Goal: Communication & Community: Share content

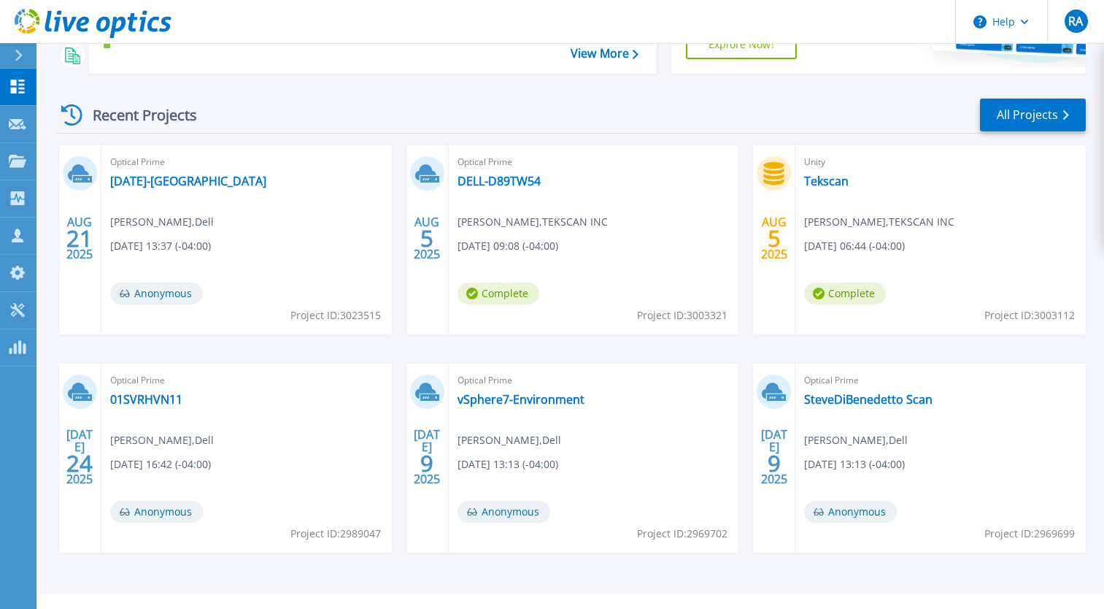
scroll to position [261, 0]
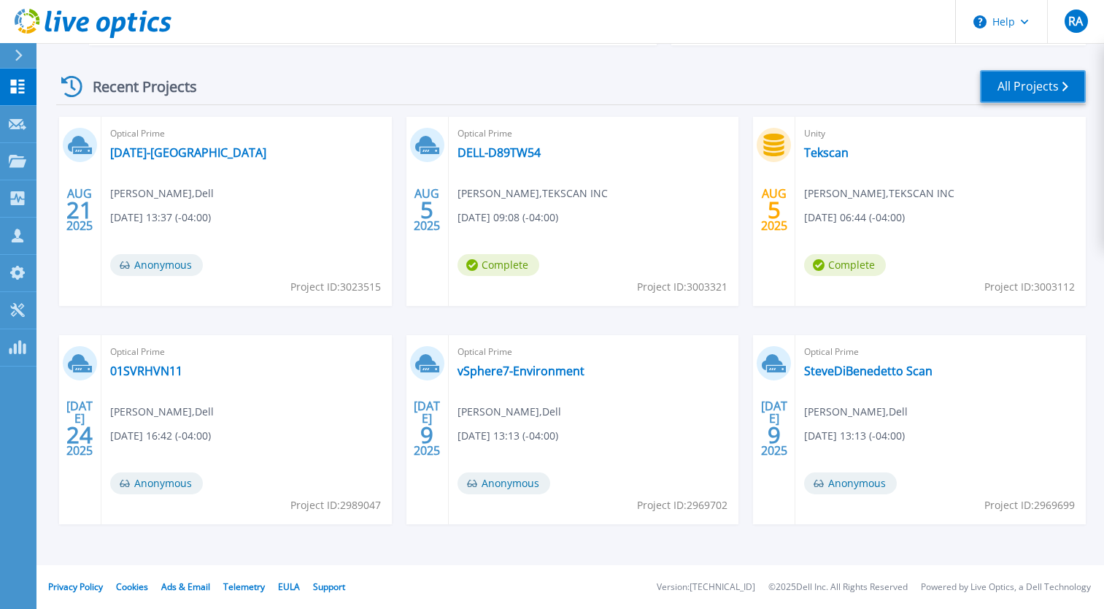
click at [1045, 84] on link "All Projects" at bounding box center [1033, 86] width 106 height 33
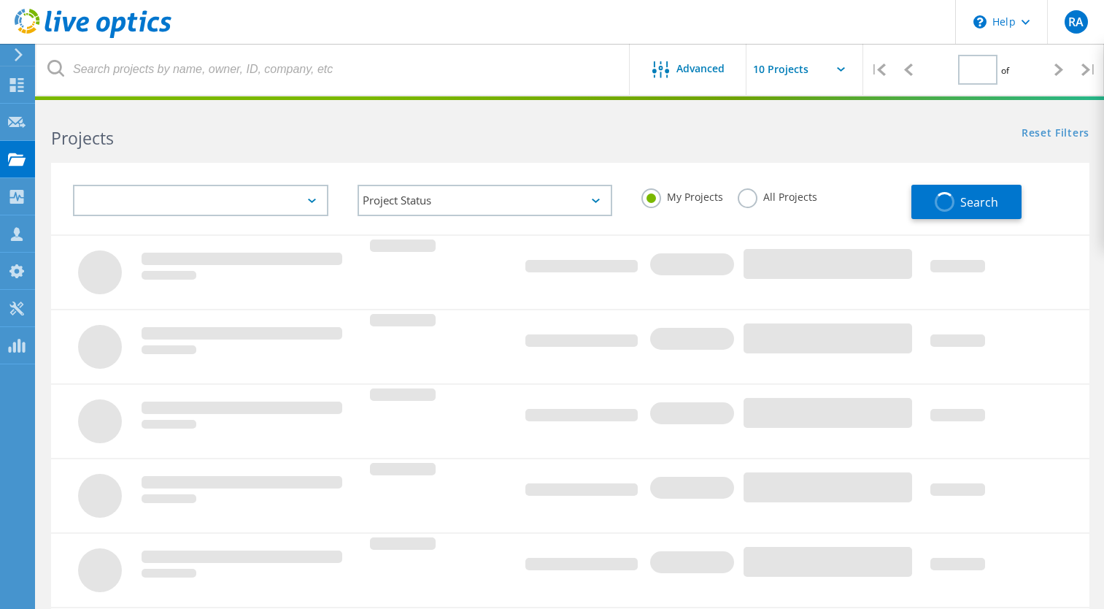
type input "2"
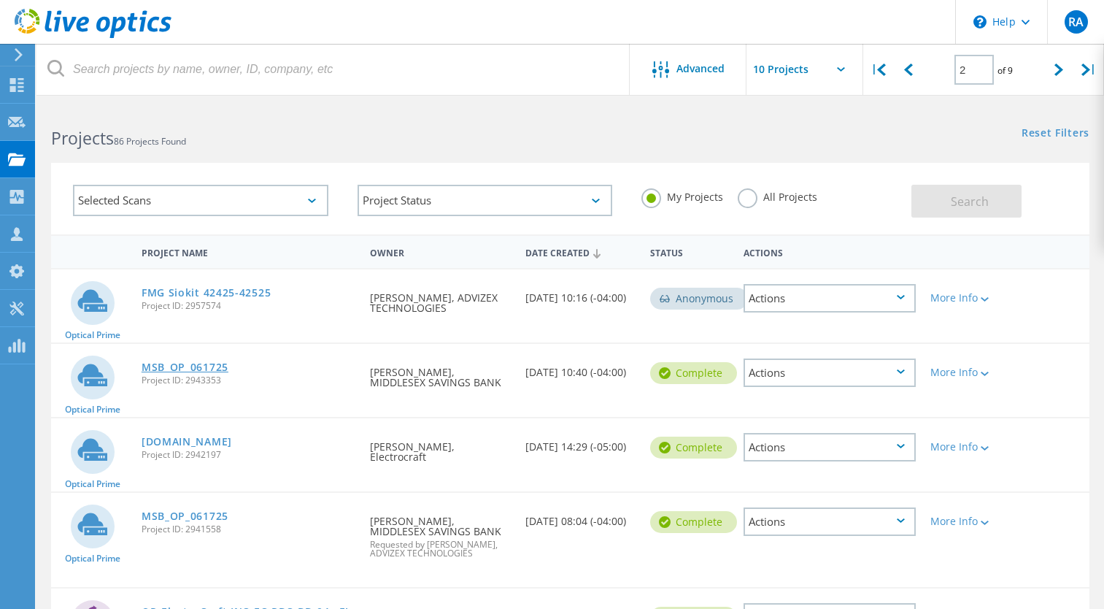
click at [180, 367] on link "MSB_OP_061725" at bounding box center [185, 367] width 87 height 10
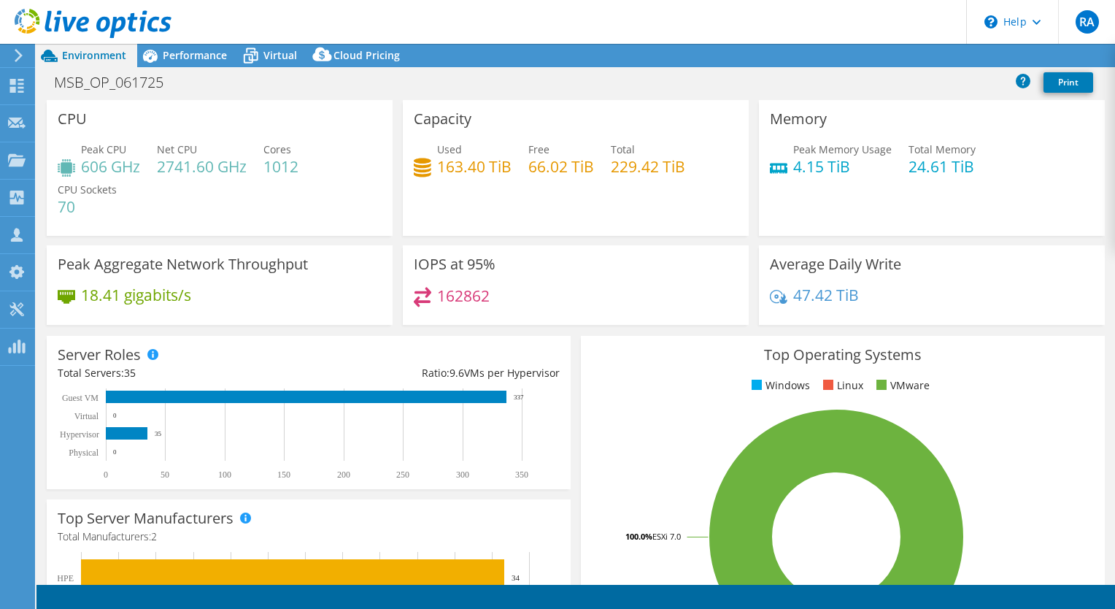
select select "USD"
click at [273, 60] on span "Virtual" at bounding box center [281, 55] width 34 height 14
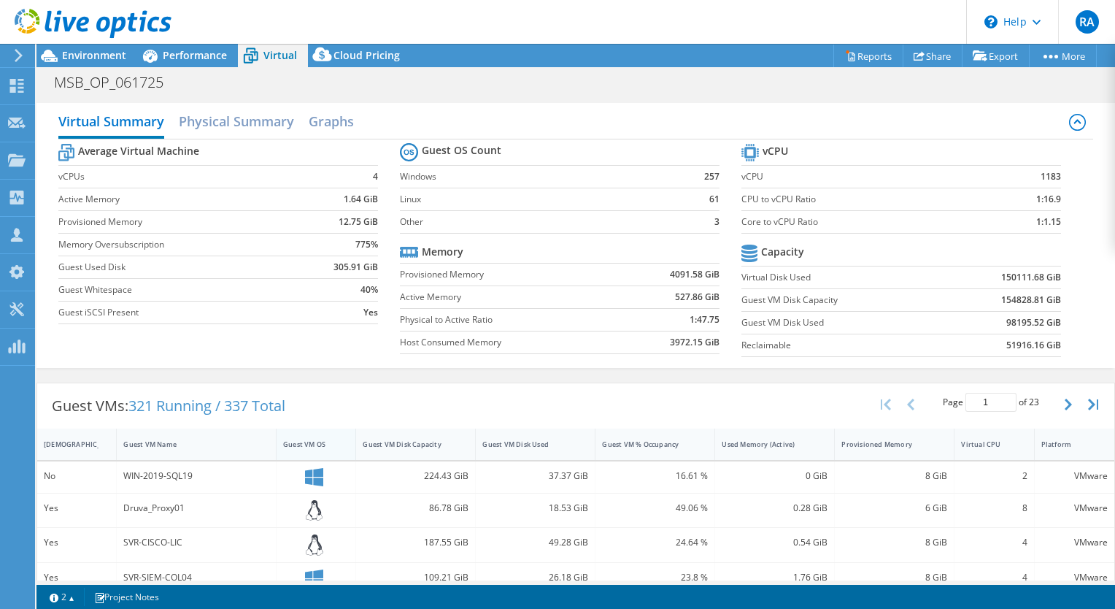
click at [307, 445] on div "Guest VM OS" at bounding box center [307, 443] width 48 height 9
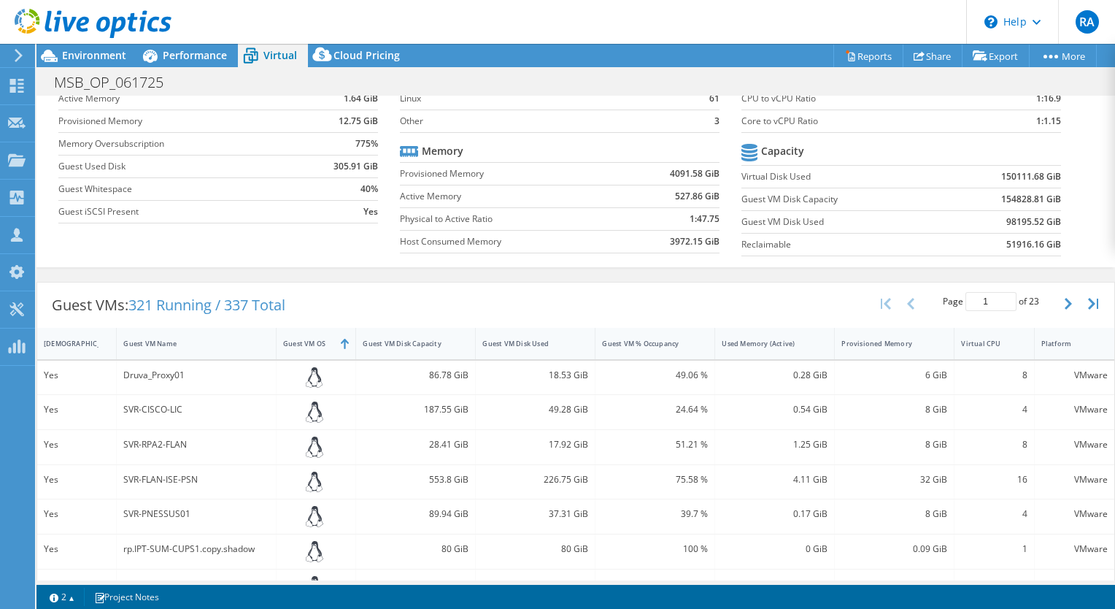
scroll to position [101, 0]
click at [1061, 309] on button "button" at bounding box center [1070, 303] width 25 height 28
type input "2"
click at [920, 50] on link "Share" at bounding box center [933, 56] width 60 height 23
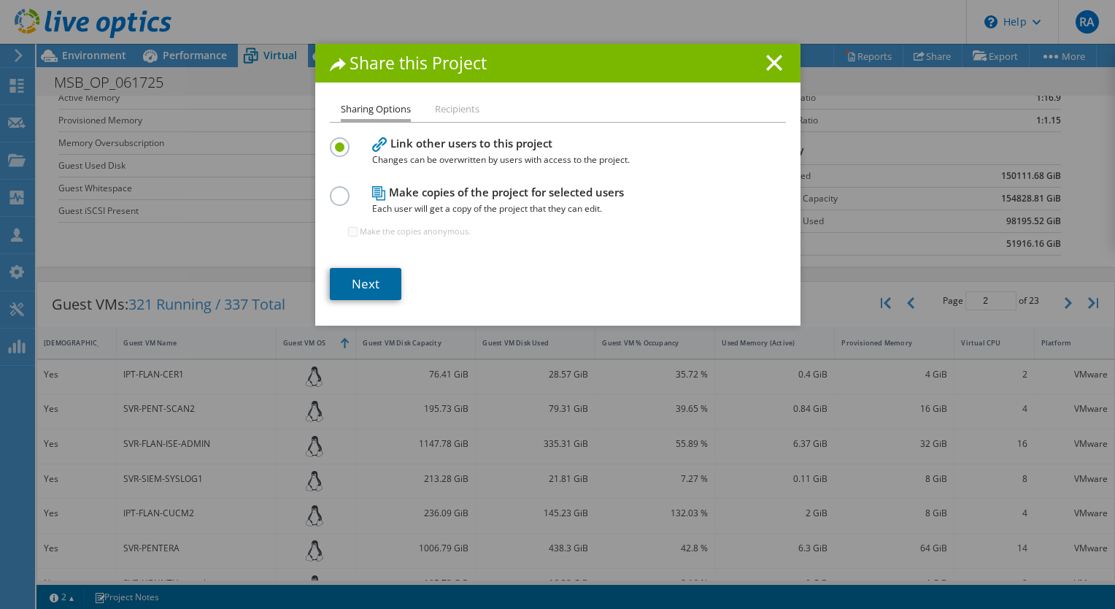
click at [364, 284] on link "Next" at bounding box center [366, 284] width 72 height 32
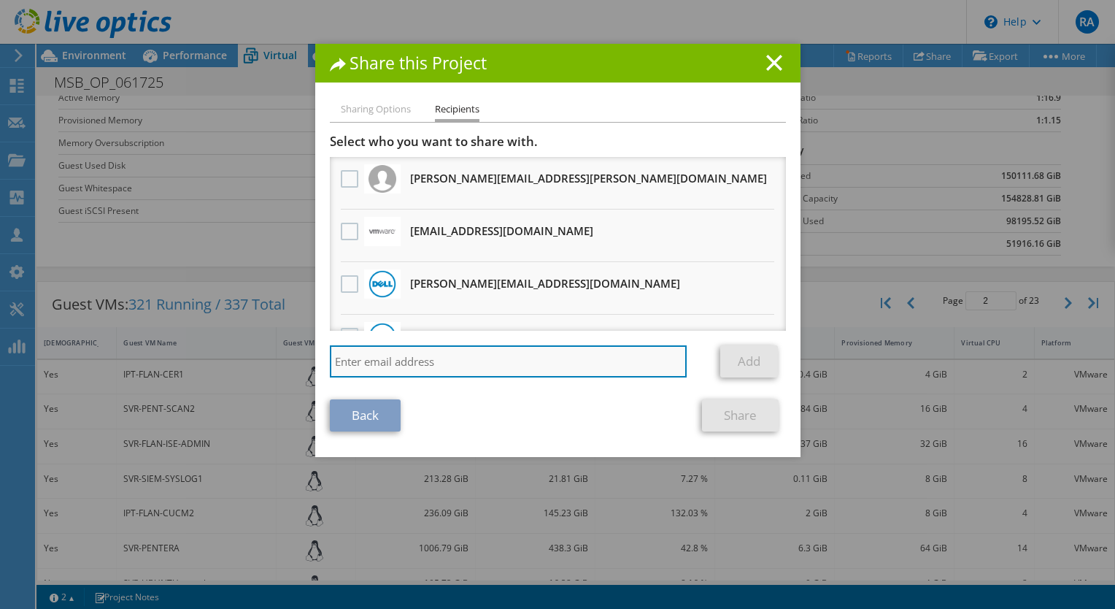
click at [353, 365] on input "search" at bounding box center [509, 361] width 358 height 32
type input "s"
click at [411, 361] on input "s" at bounding box center [509, 361] width 358 height 32
paste input "ssakuta@advizex.com"
type input "ssakuta@advizex.com"
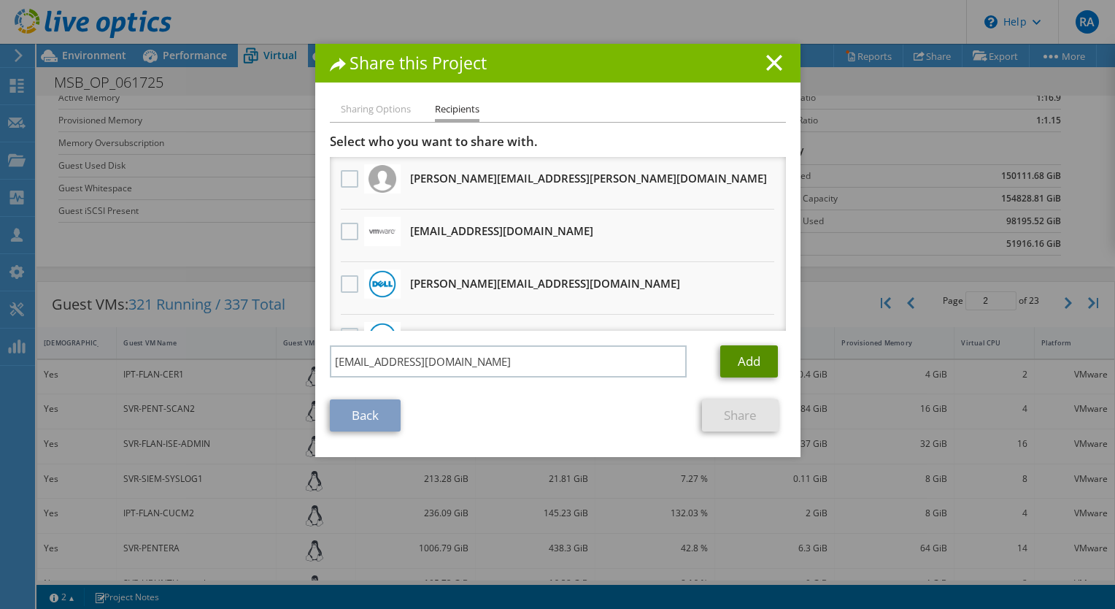
click at [749, 362] on link "Add" at bounding box center [749, 361] width 58 height 32
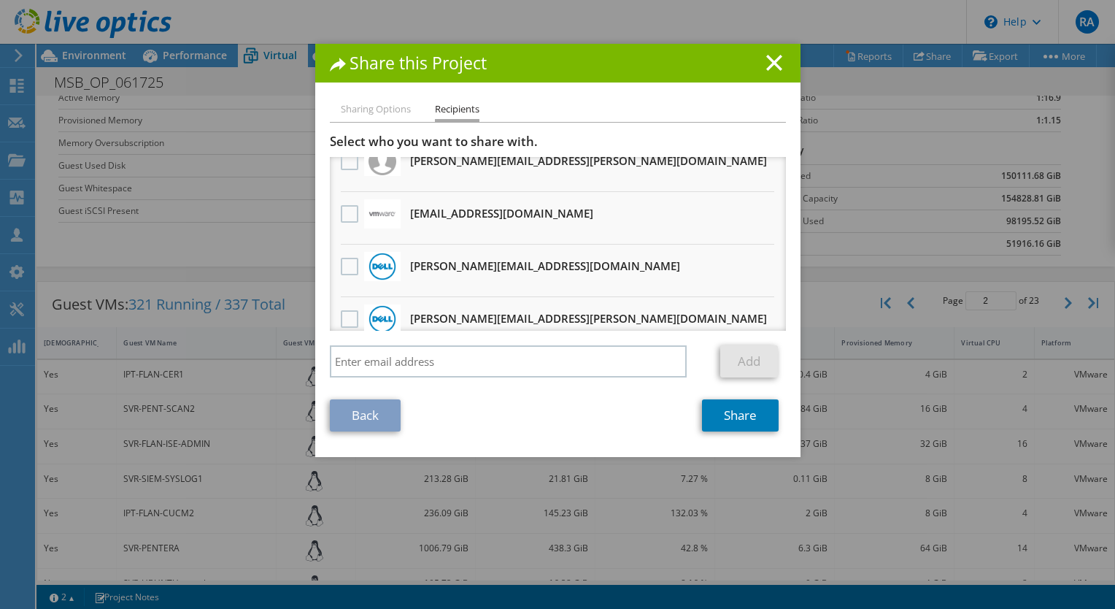
scroll to position [0, 0]
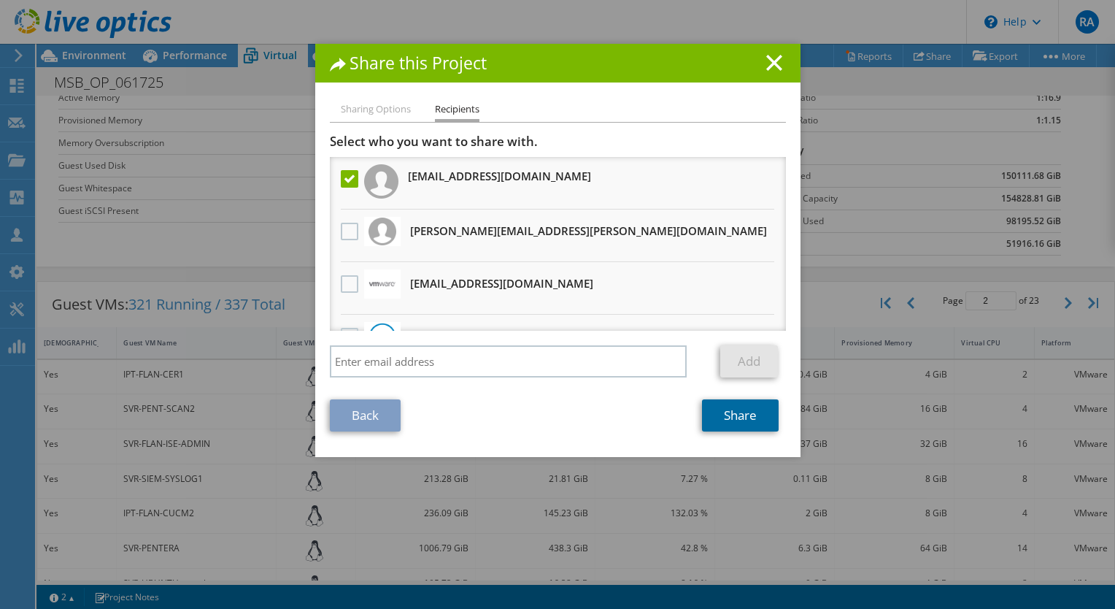
click at [729, 416] on link "Share" at bounding box center [740, 415] width 77 height 32
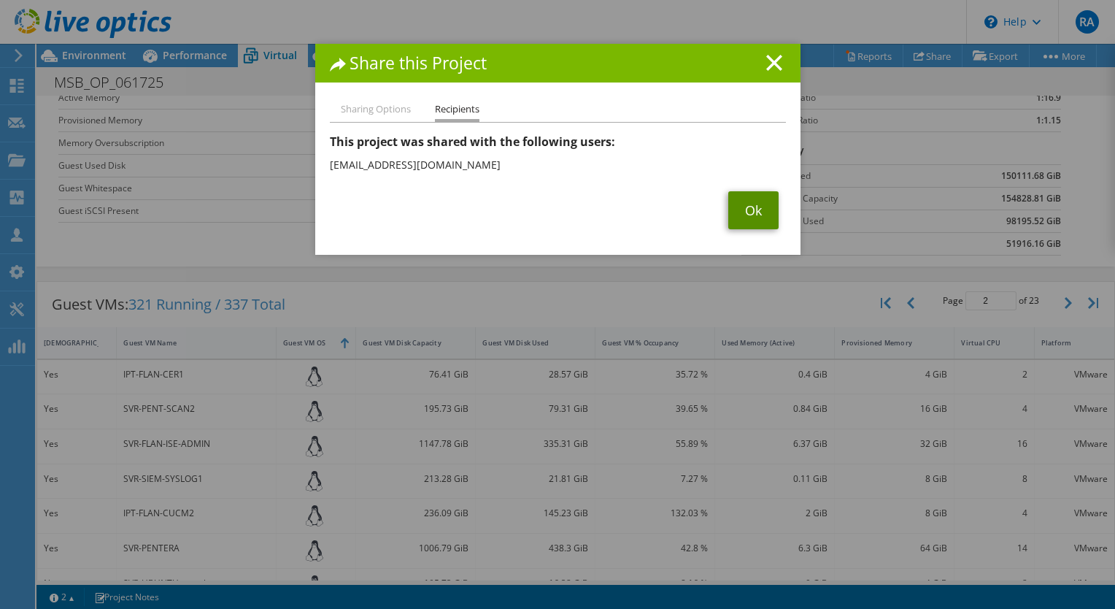
click at [742, 211] on link "Ok" at bounding box center [754, 210] width 50 height 38
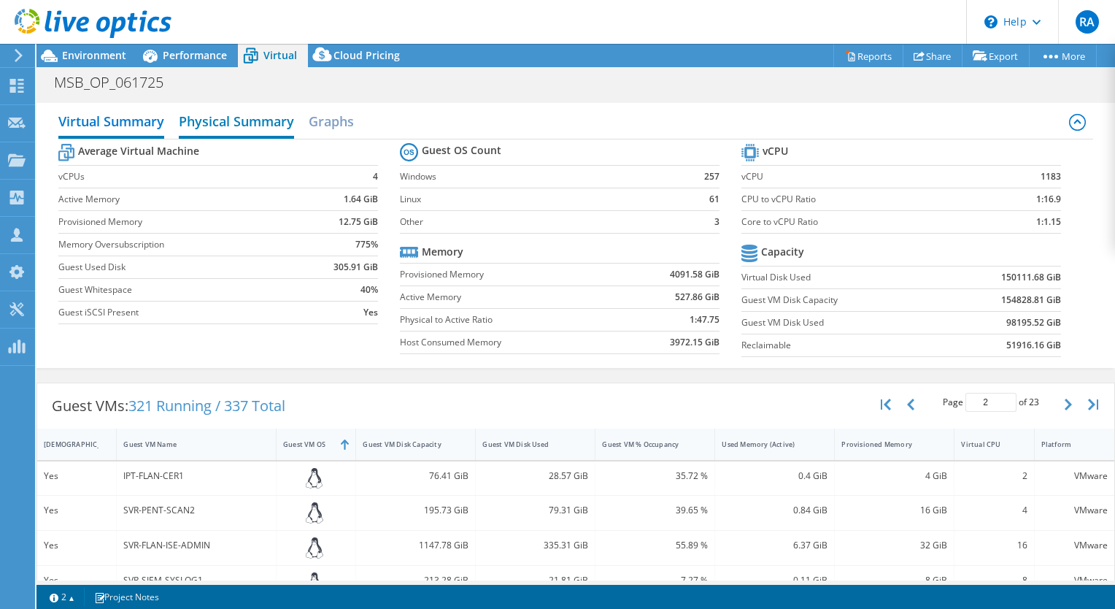
click at [255, 118] on h2 "Physical Summary" at bounding box center [236, 123] width 115 height 32
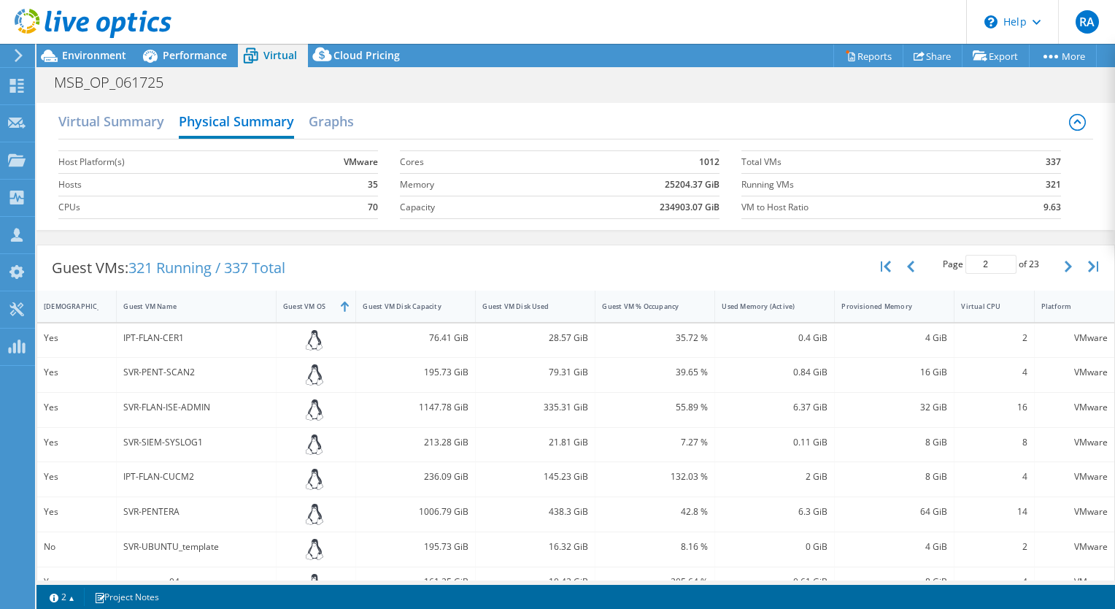
click at [658, 11] on header "RA Partner Team Member Richard Atkins ratkins@advizex.com ADVIZEX TECHNOLOGIES …" at bounding box center [557, 22] width 1115 height 44
click at [102, 126] on h2 "Virtual Summary" at bounding box center [111, 123] width 106 height 32
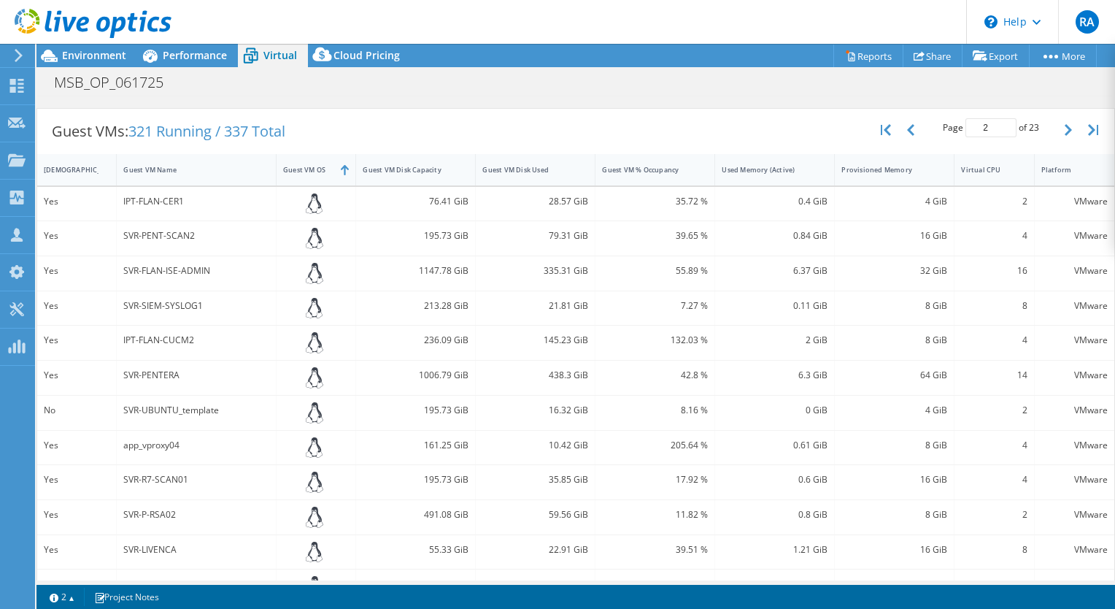
scroll to position [277, 0]
click at [1065, 131] on icon "button" at bounding box center [1068, 128] width 7 height 12
click at [1065, 126] on icon "button" at bounding box center [1068, 128] width 7 height 12
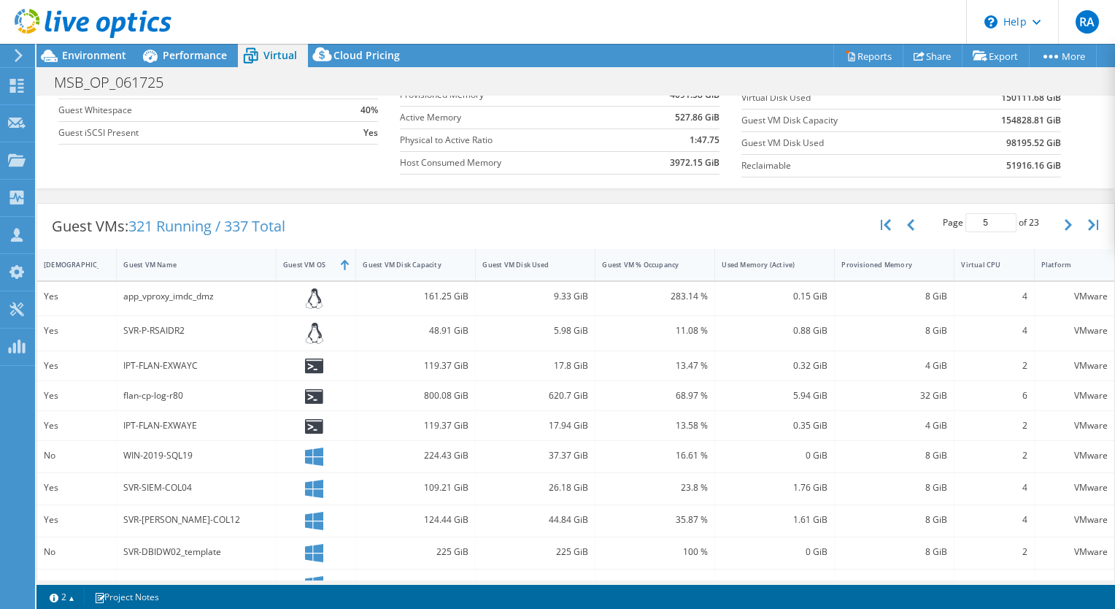
scroll to position [190, 0]
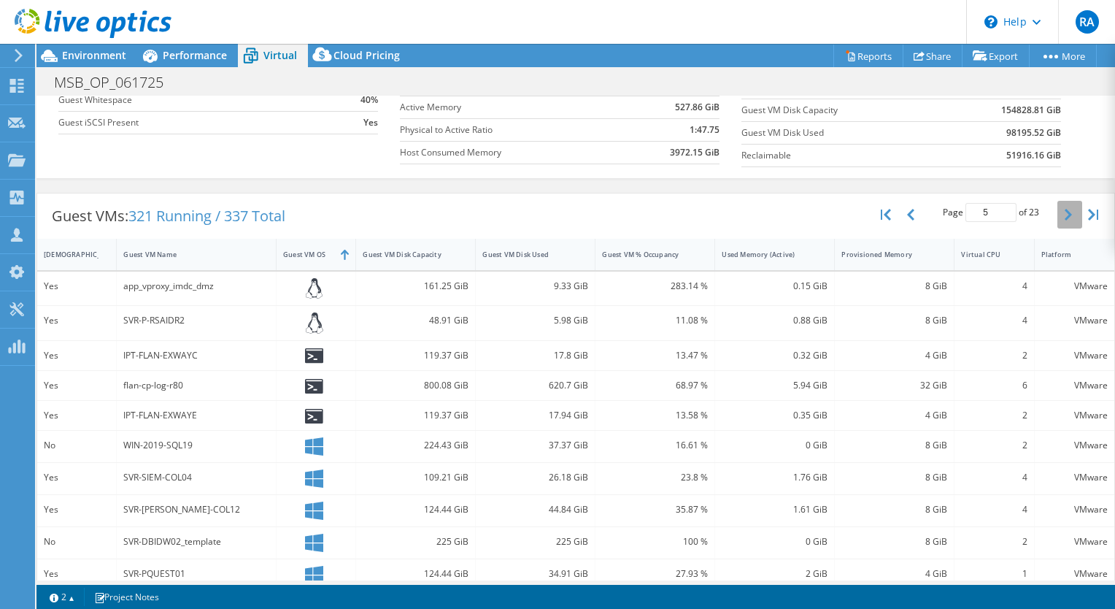
click at [1062, 220] on button "button" at bounding box center [1070, 215] width 25 height 28
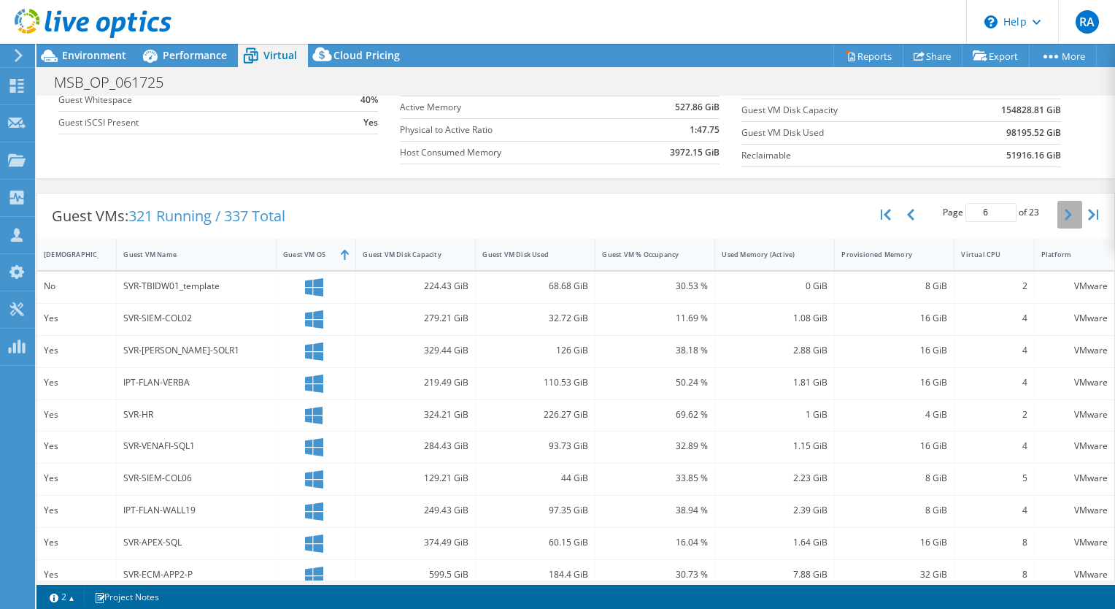
click at [1062, 220] on button "button" at bounding box center [1070, 215] width 25 height 28
click at [1062, 217] on button "button" at bounding box center [1070, 215] width 25 height 28
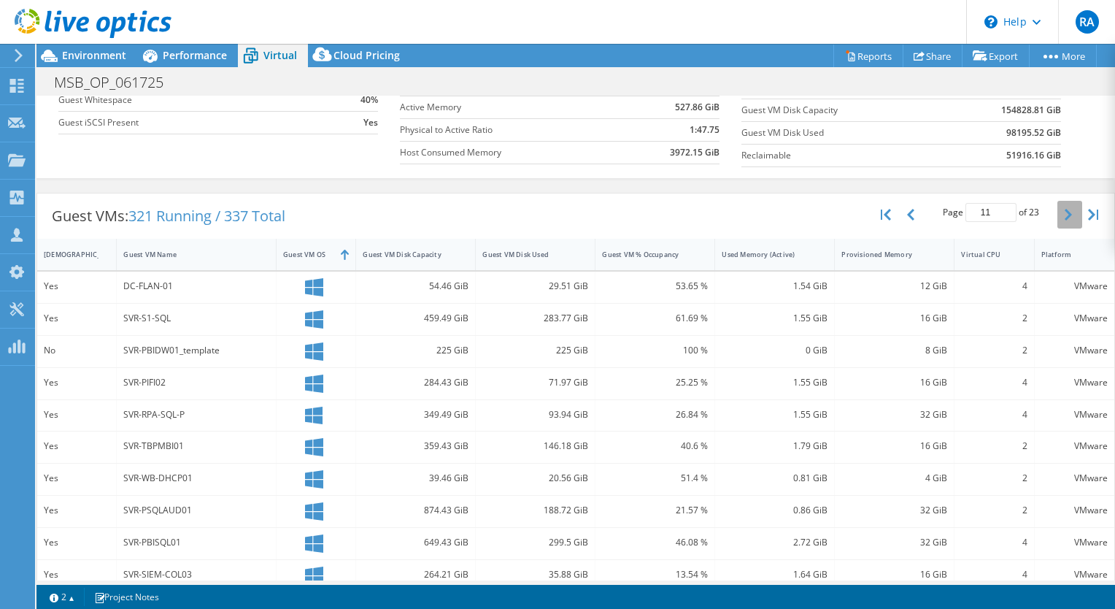
click at [1062, 215] on button "button" at bounding box center [1070, 215] width 25 height 28
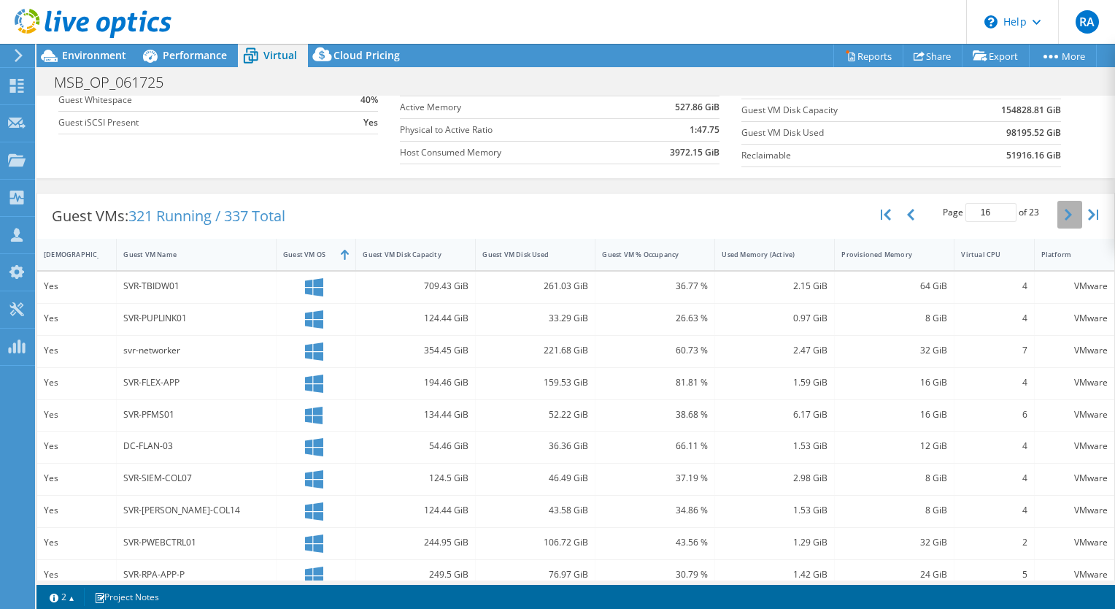
click at [1062, 215] on button "button" at bounding box center [1070, 215] width 25 height 28
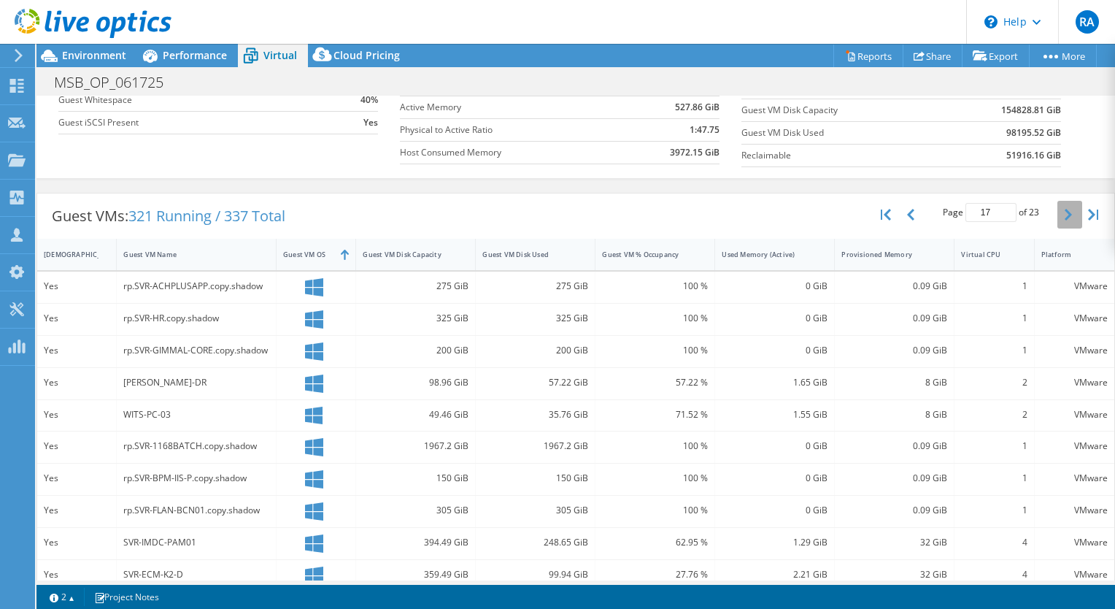
click at [1062, 215] on button "button" at bounding box center [1070, 215] width 25 height 28
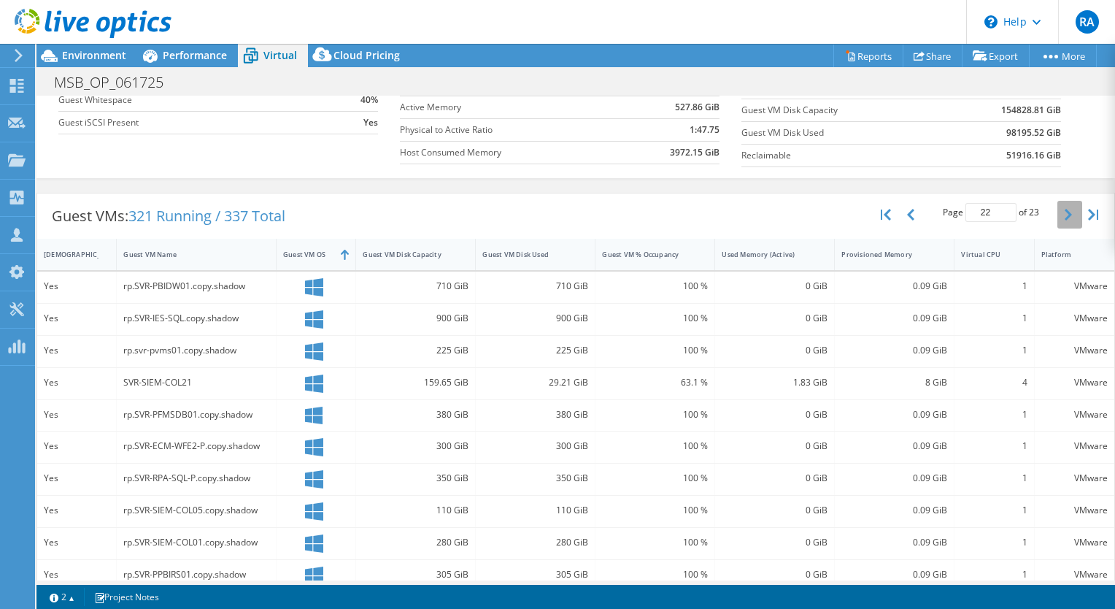
click at [1062, 215] on button "button" at bounding box center [1070, 215] width 25 height 28
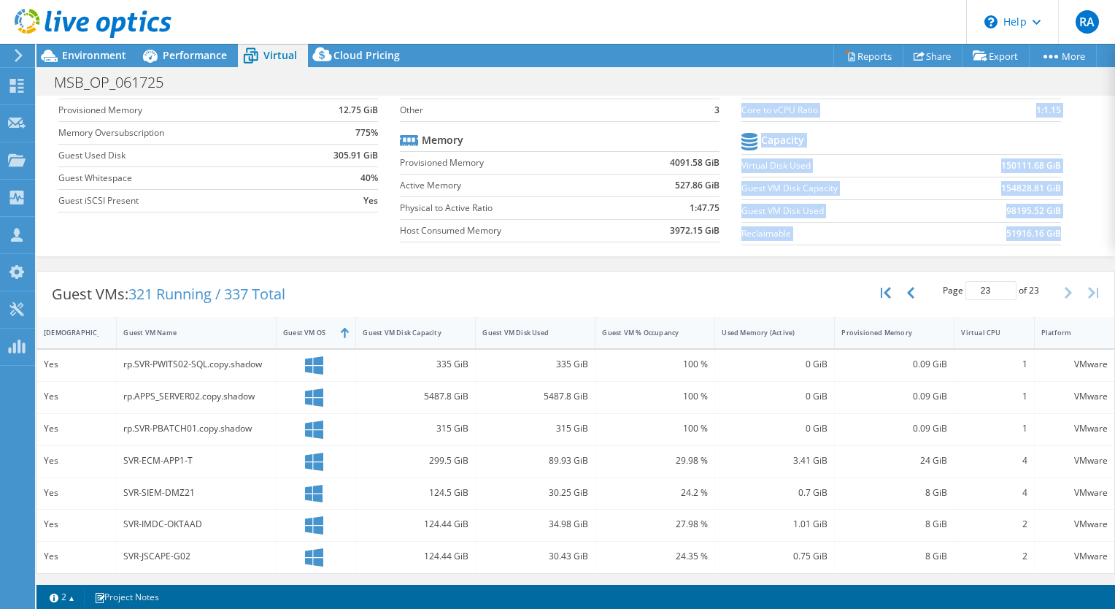
click at [1062, 215] on section "vCPU vCPU 1183 CPU to vCPU Ratio 1:16.9 Core to vCPU Ratio 1:1.15 Capacity Virt…" at bounding box center [913, 140] width 342 height 224
click at [893, 162] on label "Virtual Disk Used" at bounding box center [843, 165] width 203 height 15
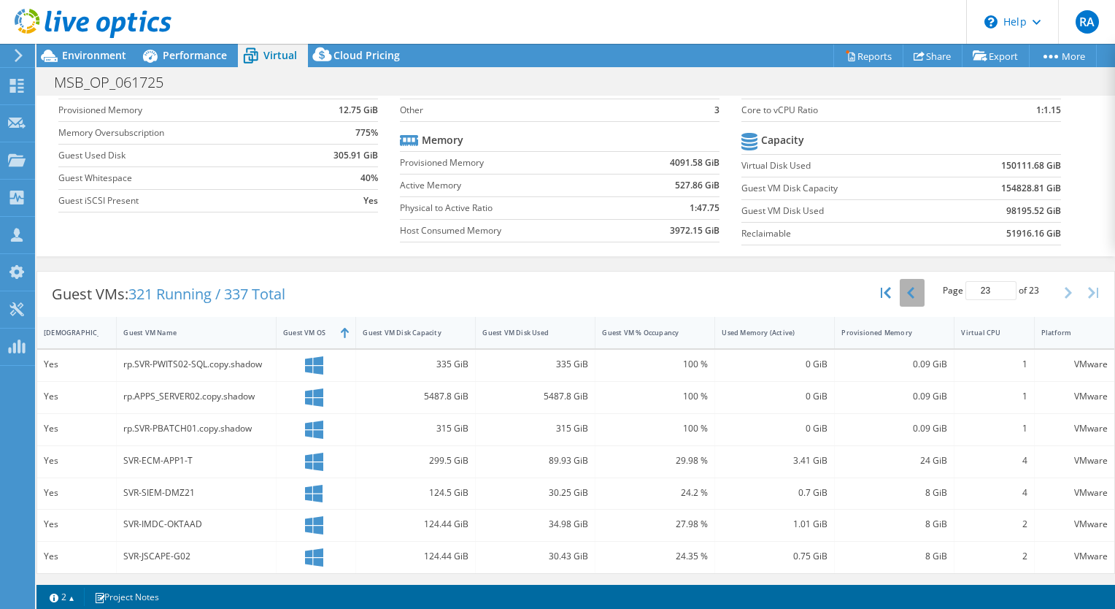
click at [900, 288] on button "button" at bounding box center [912, 293] width 25 height 28
click at [881, 289] on icon "button" at bounding box center [886, 293] width 10 height 12
type input "1"
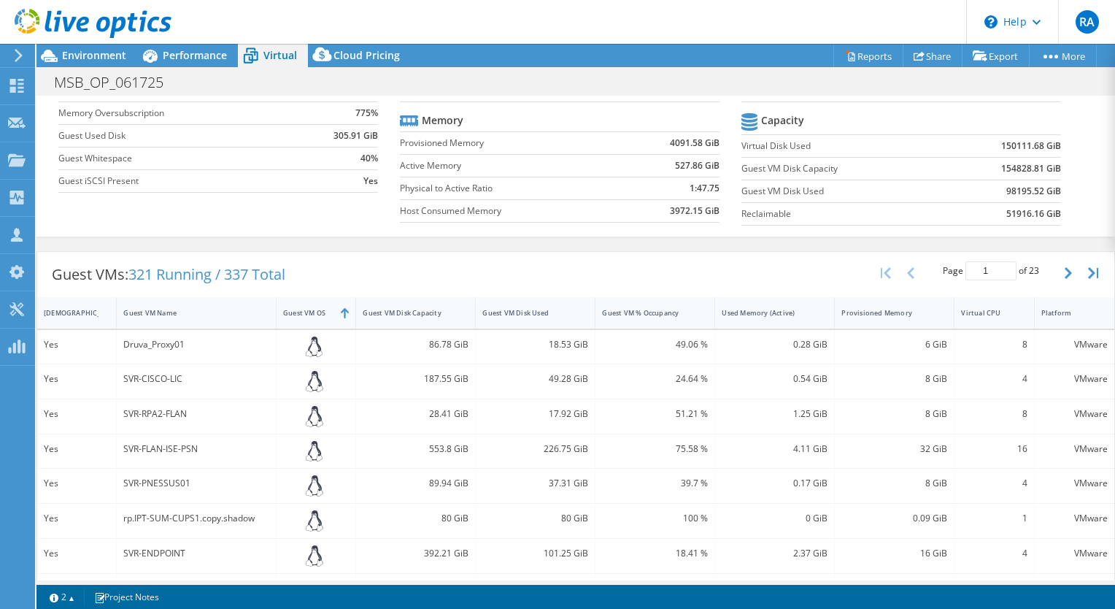
scroll to position [0, 0]
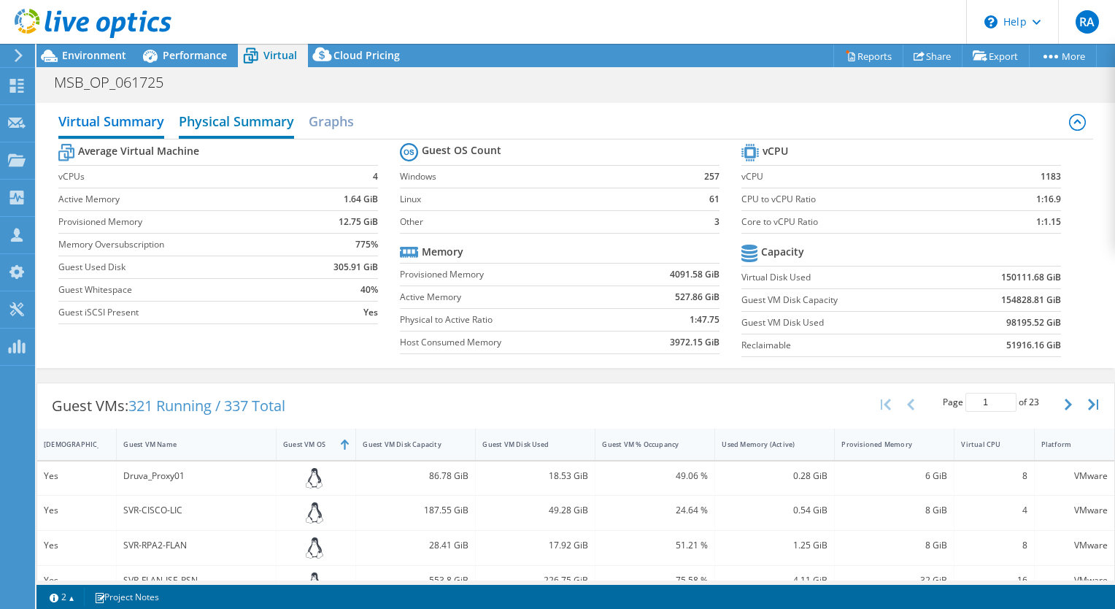
click at [238, 115] on h2 "Physical Summary" at bounding box center [236, 123] width 115 height 32
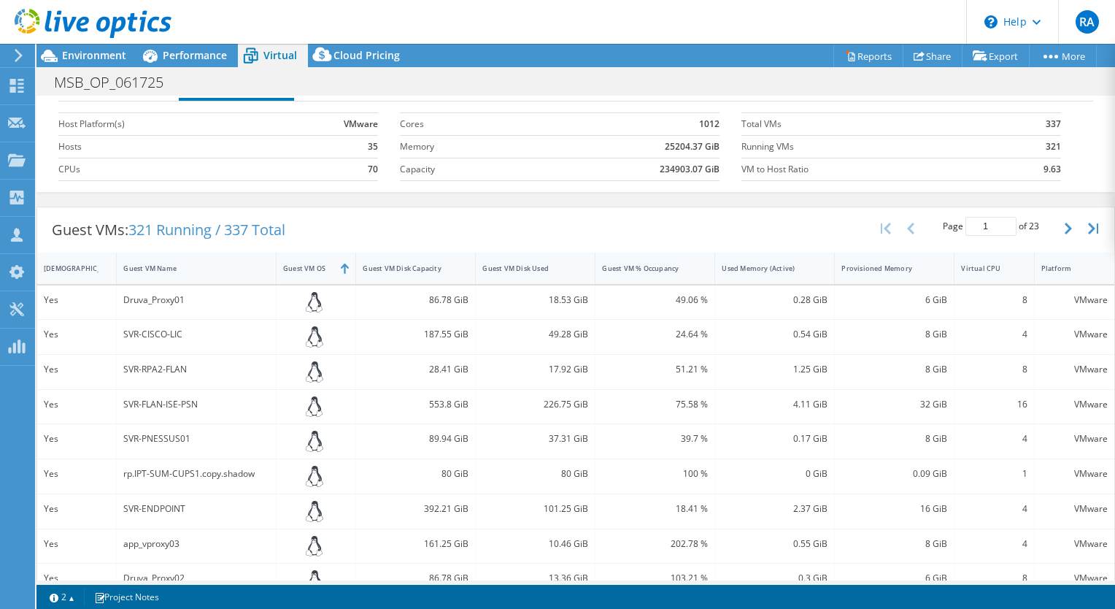
scroll to position [39, 0]
click at [78, 58] on span "Environment" at bounding box center [94, 55] width 64 height 14
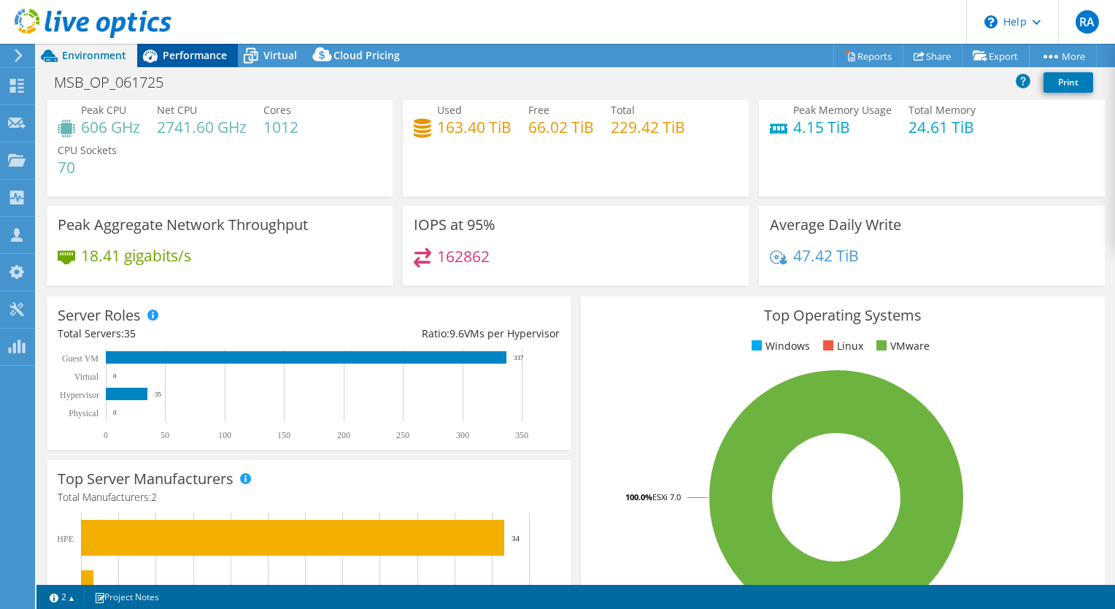
click at [201, 58] on span "Performance" at bounding box center [195, 55] width 64 height 14
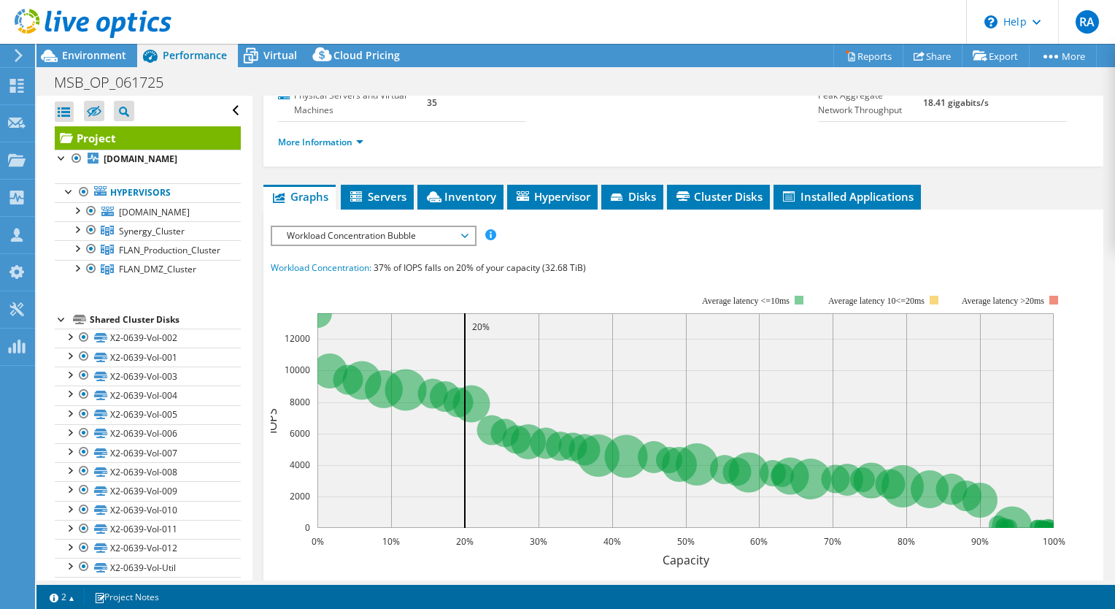
scroll to position [212, 0]
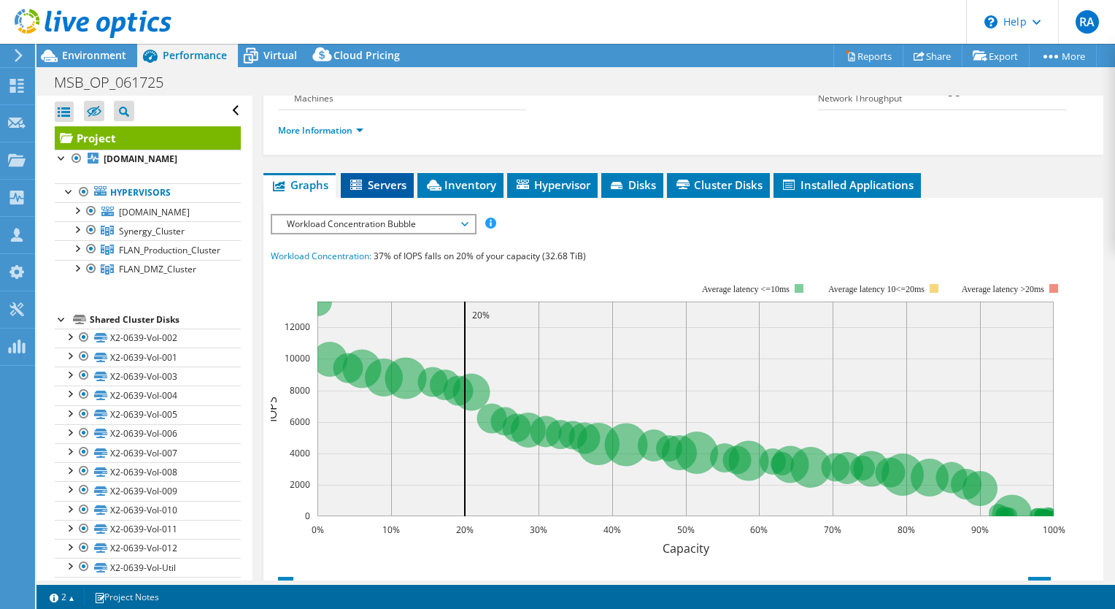
click at [389, 192] on span "Servers" at bounding box center [377, 184] width 58 height 15
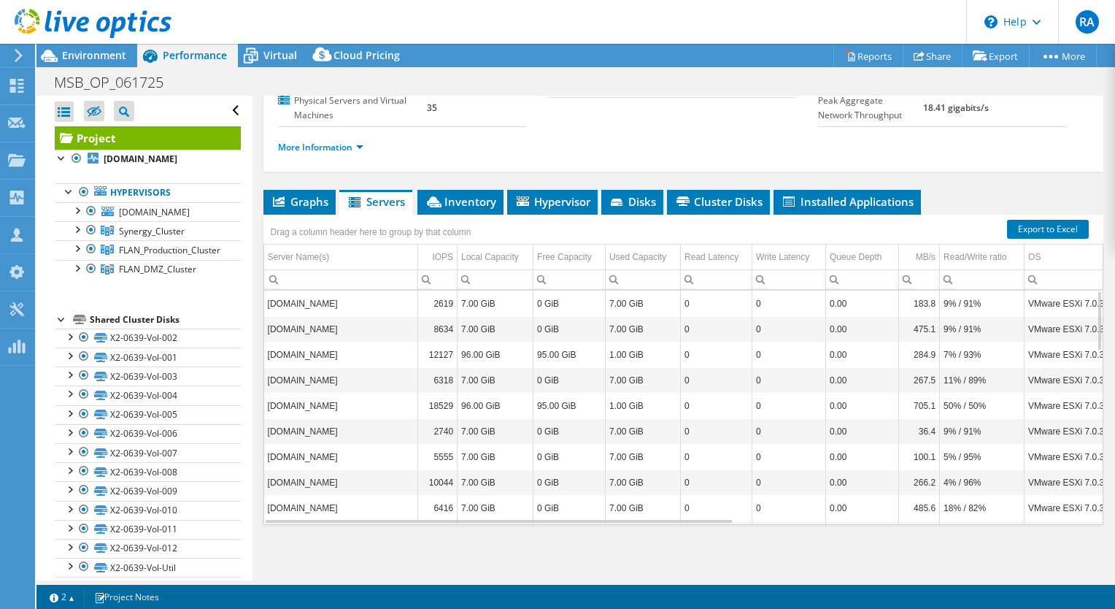
scroll to position [229, 0]
click at [477, 197] on span "Inventory" at bounding box center [461, 201] width 72 height 15
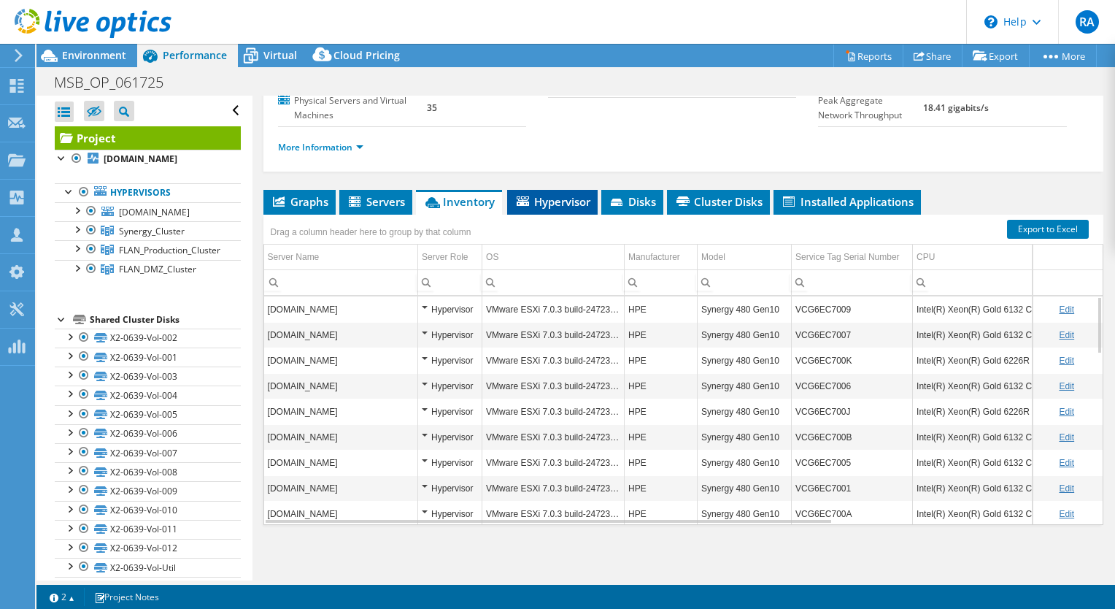
click at [535, 199] on span "Hypervisor" at bounding box center [553, 201] width 76 height 15
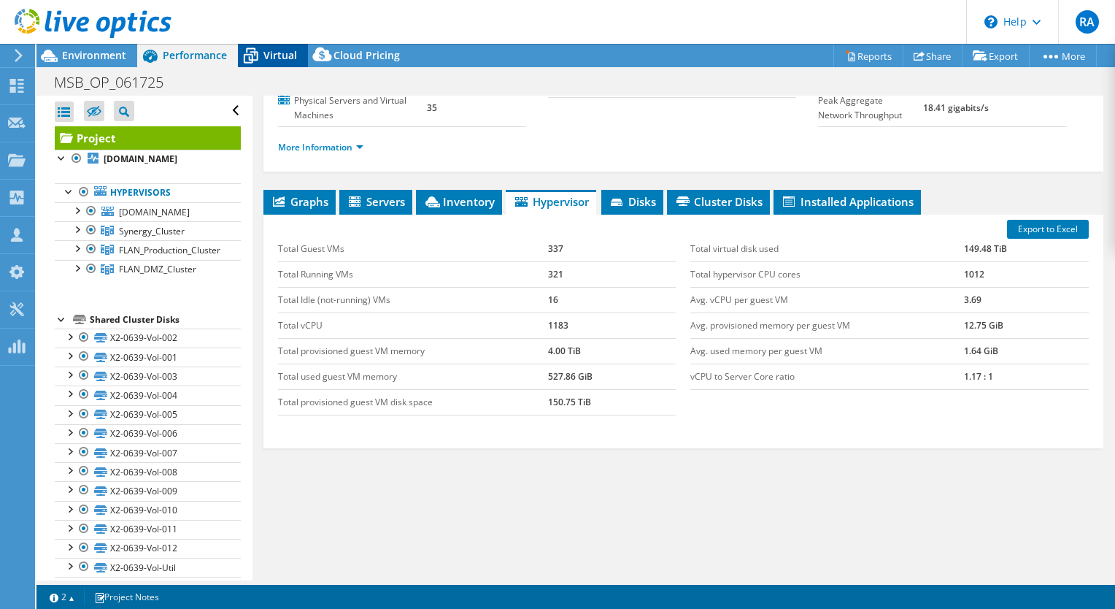
click at [268, 59] on span "Virtual" at bounding box center [281, 55] width 34 height 14
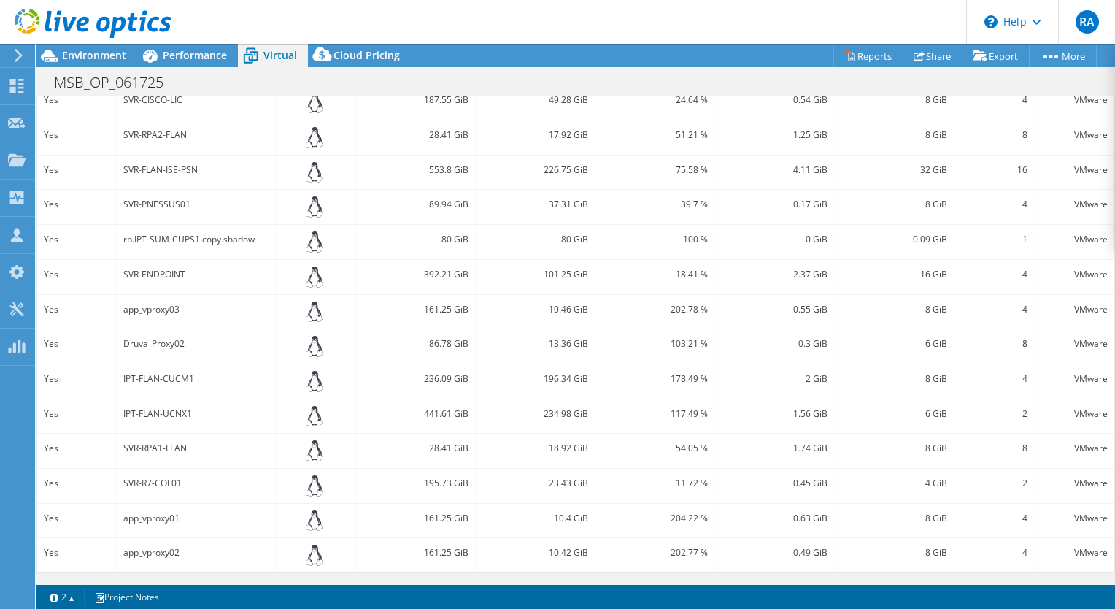
scroll to position [0, 0]
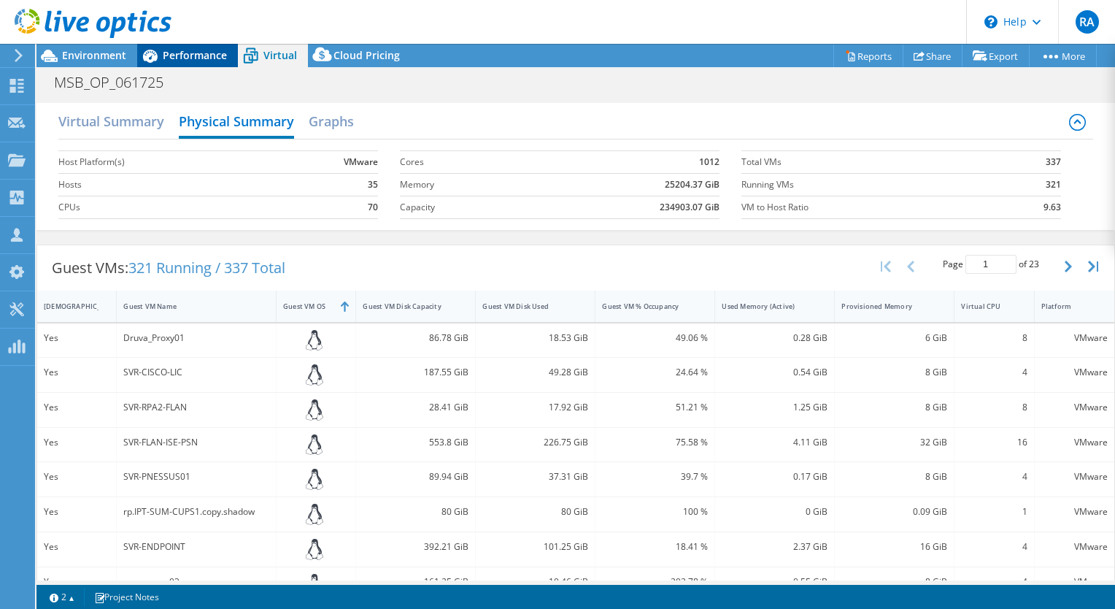
click at [191, 62] on div "Performance" at bounding box center [187, 55] width 101 height 23
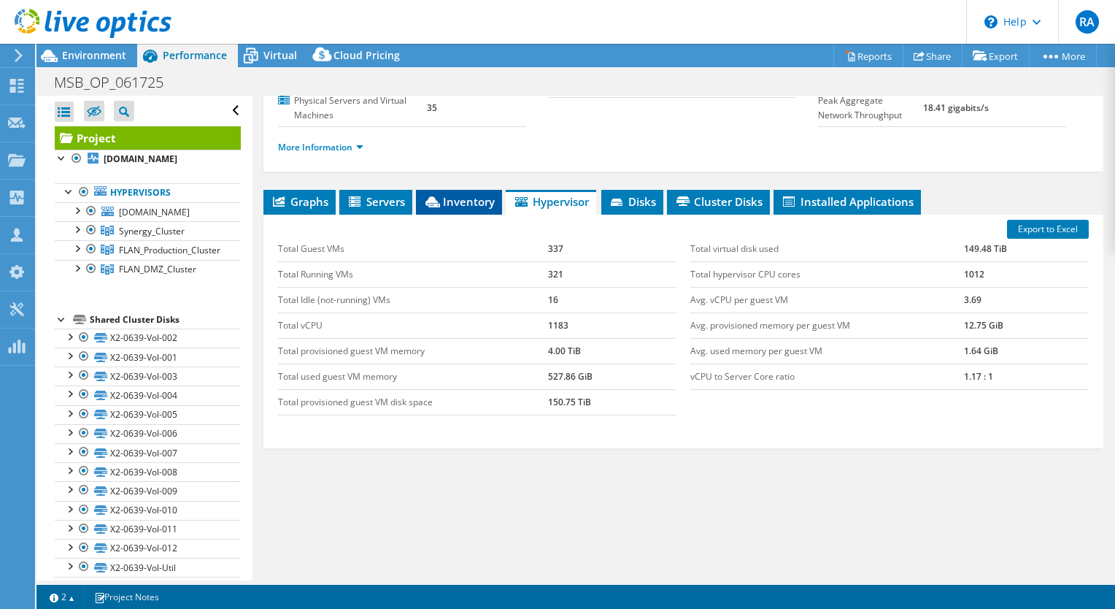
click at [451, 201] on span "Inventory" at bounding box center [459, 201] width 72 height 15
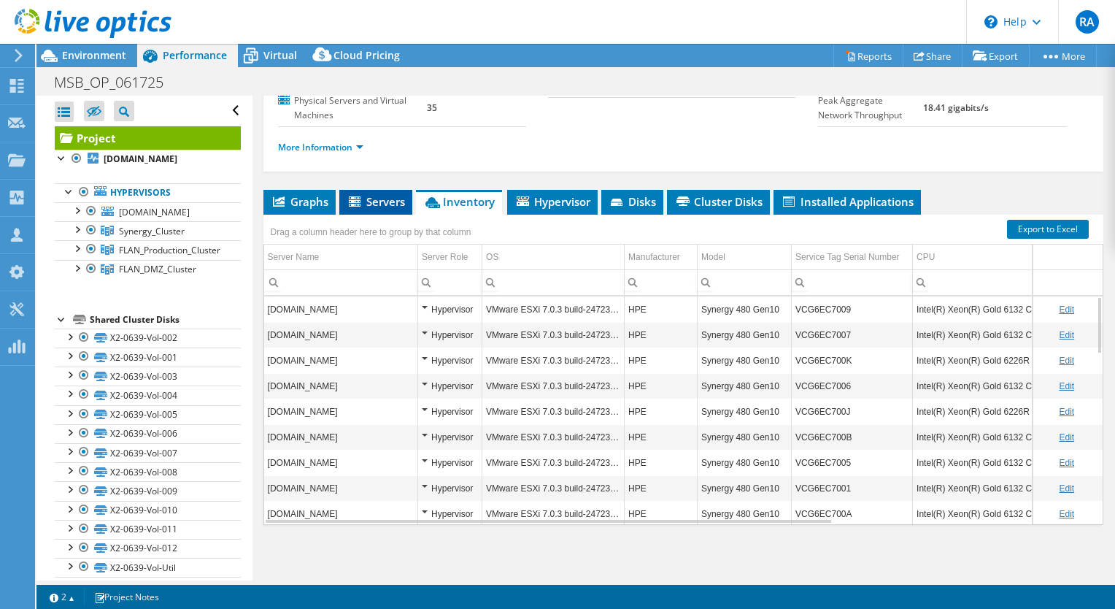
click at [384, 195] on span "Servers" at bounding box center [376, 201] width 58 height 15
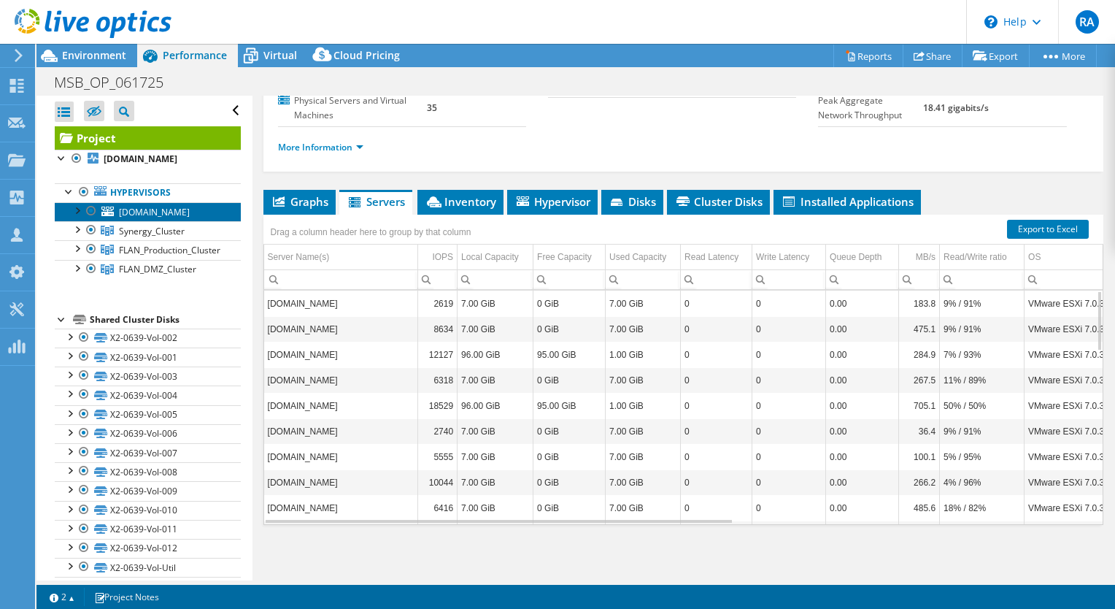
click at [142, 218] on span "imdc-esx-dmz-01.middlesexbank.com" at bounding box center [154, 212] width 71 height 12
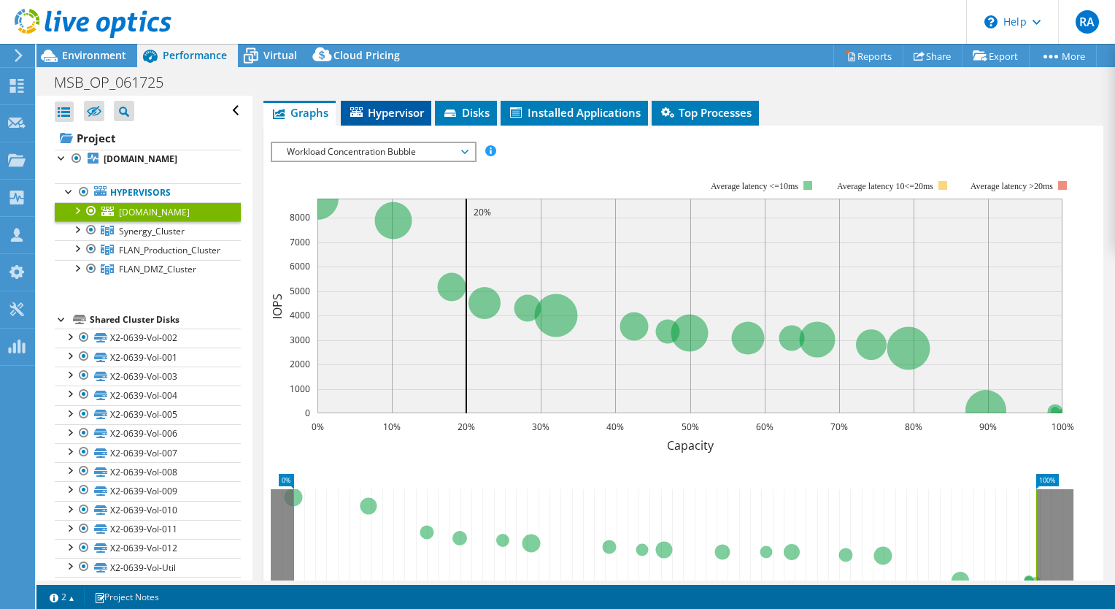
click at [392, 111] on span "Hypervisor" at bounding box center [386, 112] width 76 height 15
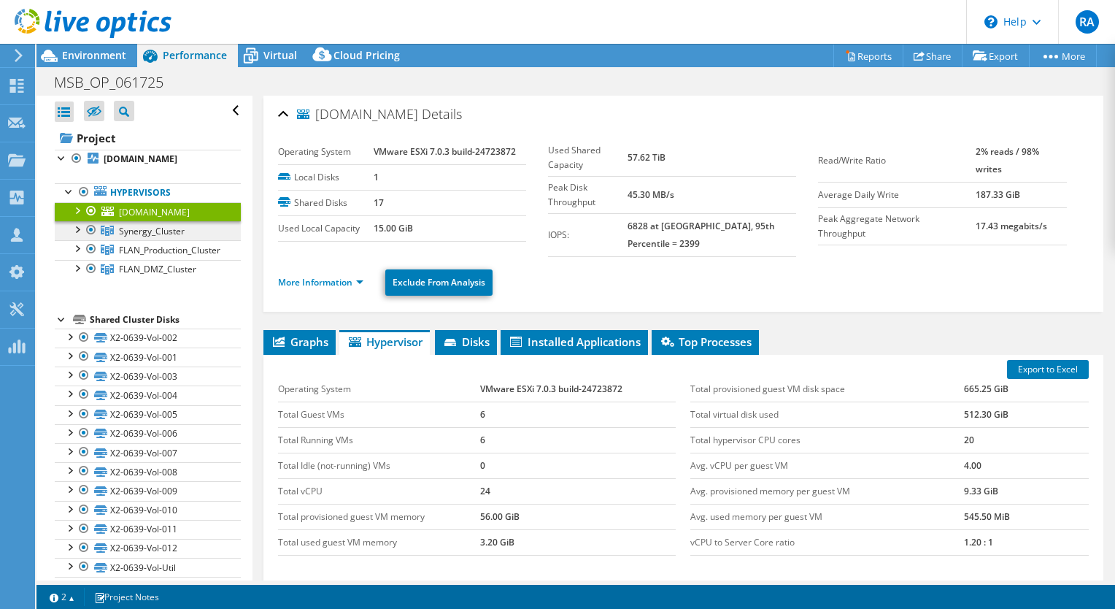
click at [145, 237] on span "Synergy_Cluster" at bounding box center [152, 231] width 66 height 12
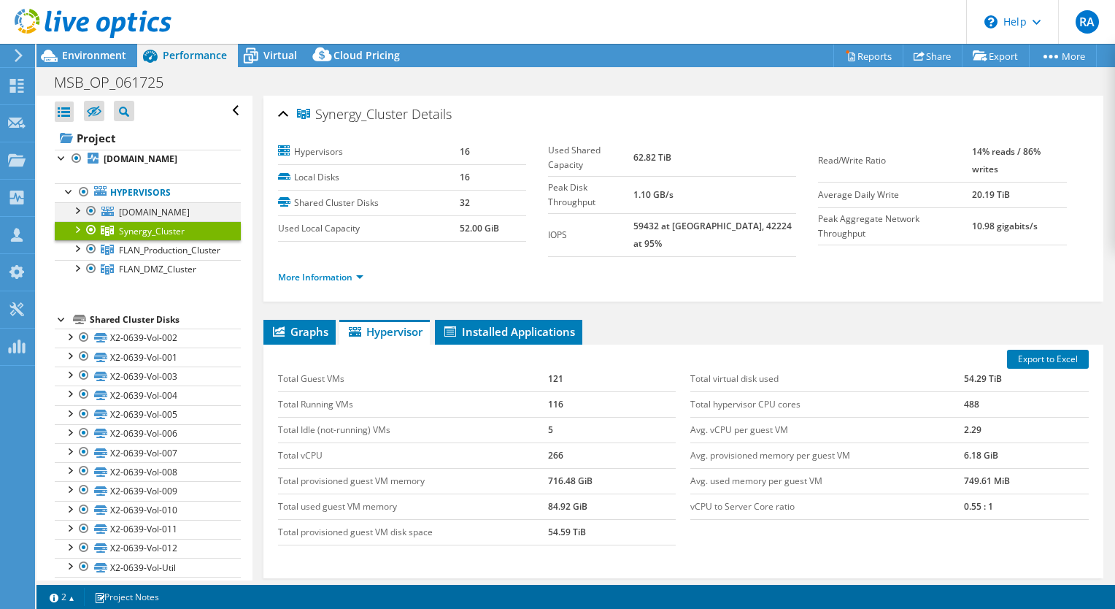
click at [80, 217] on div at bounding box center [76, 209] width 15 height 15
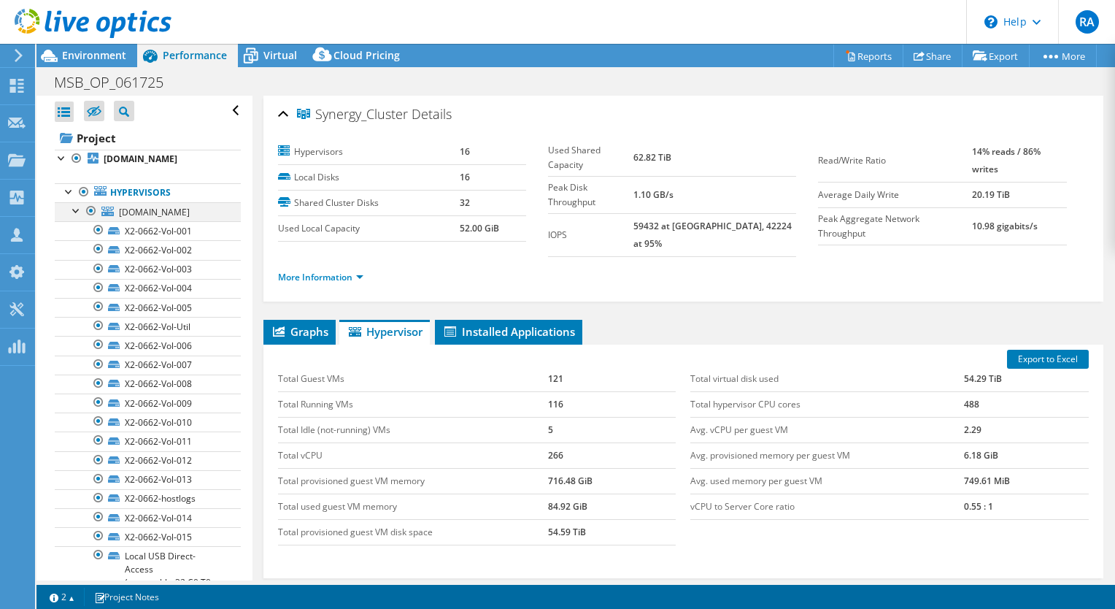
click at [75, 217] on div at bounding box center [76, 209] width 15 height 15
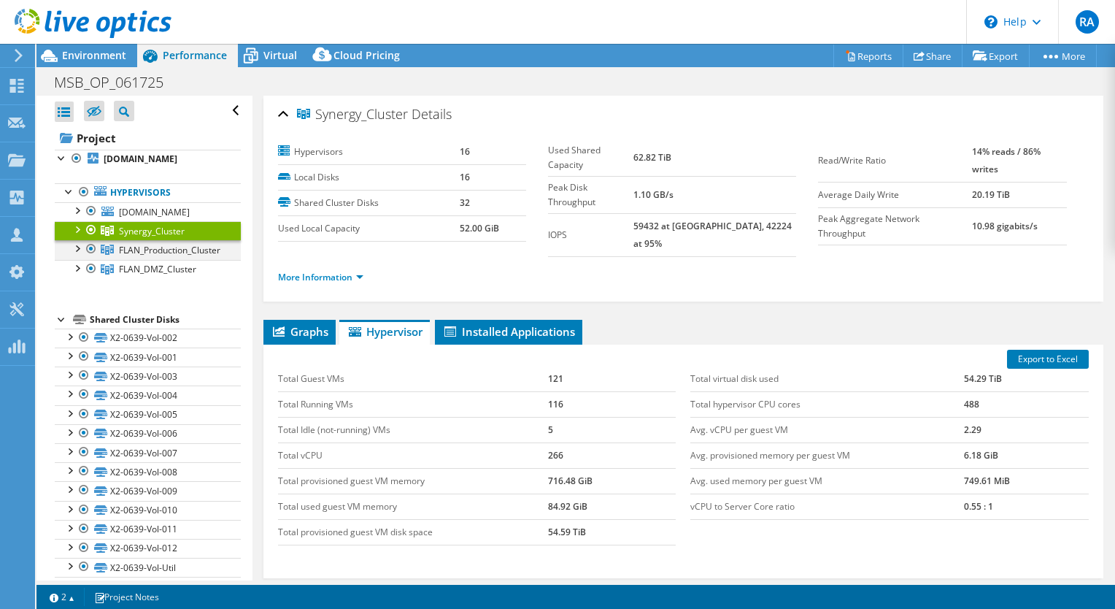
click at [79, 255] on div at bounding box center [76, 247] width 15 height 15
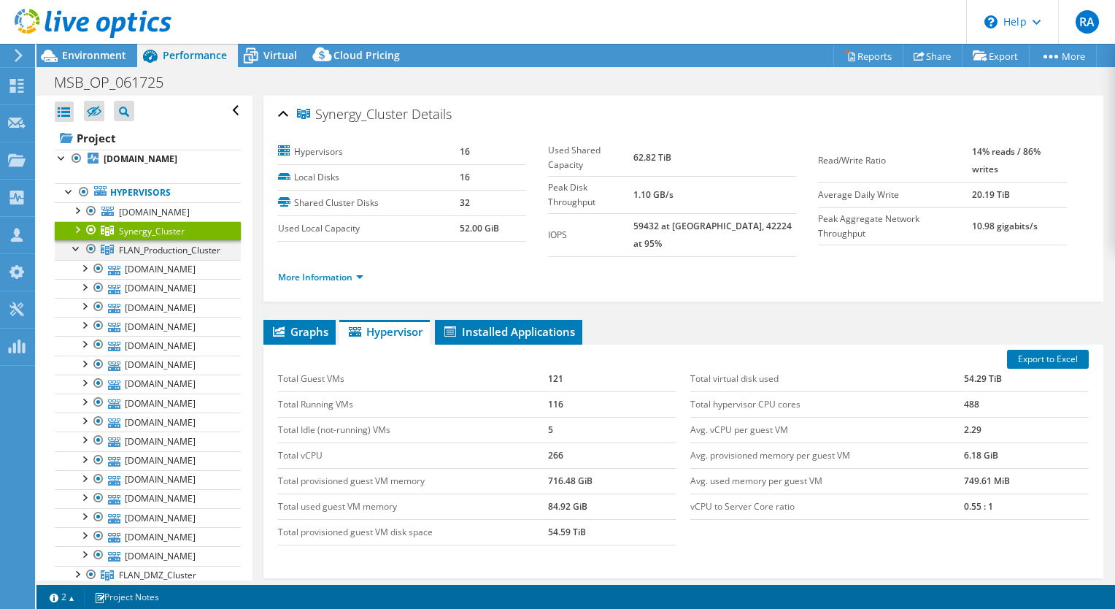
click at [75, 255] on div at bounding box center [76, 247] width 15 height 15
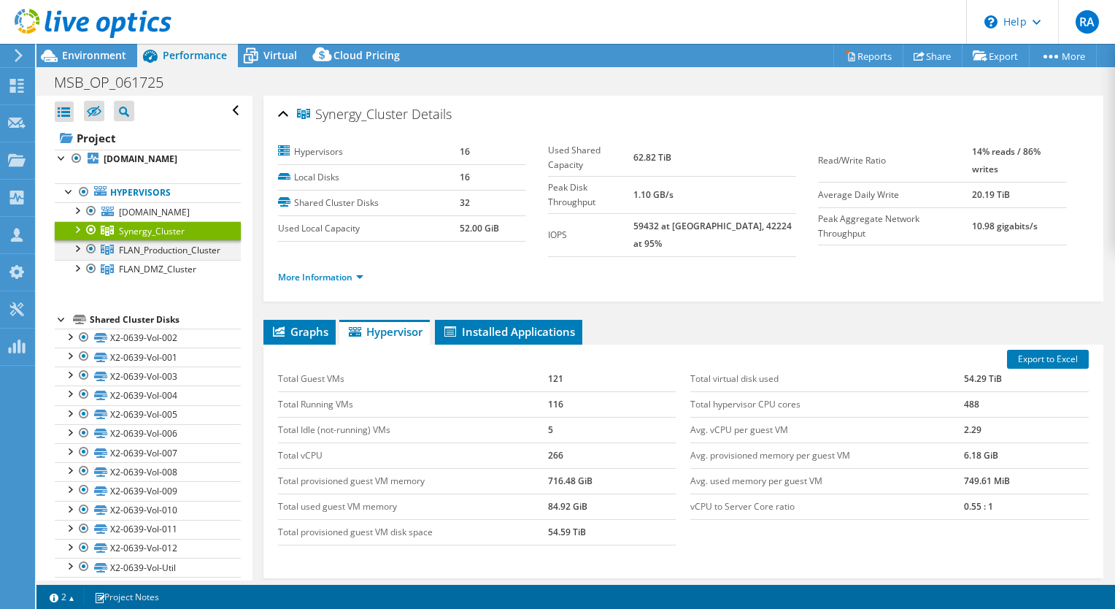
click at [77, 255] on div at bounding box center [76, 247] width 15 height 15
